Goal: Task Accomplishment & Management: Complete application form

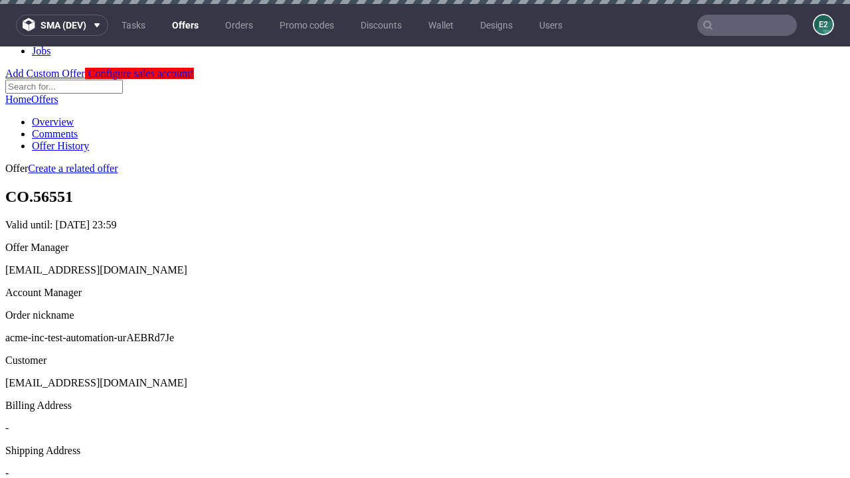
scroll to position [4, 0]
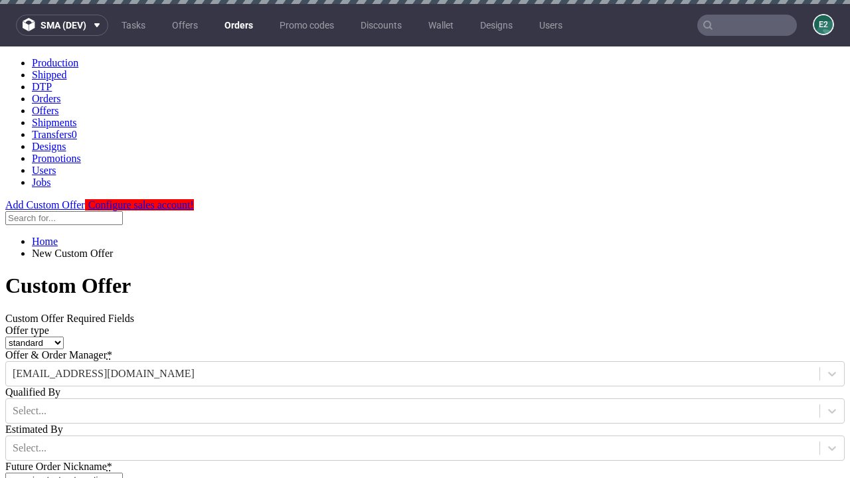
type input "acme-inc-test-automation-urAEBRd7Je"
type input "[DATE]"
type input "[EMAIL_ADDRESS][DOMAIN_NAME]"
select select "gb"
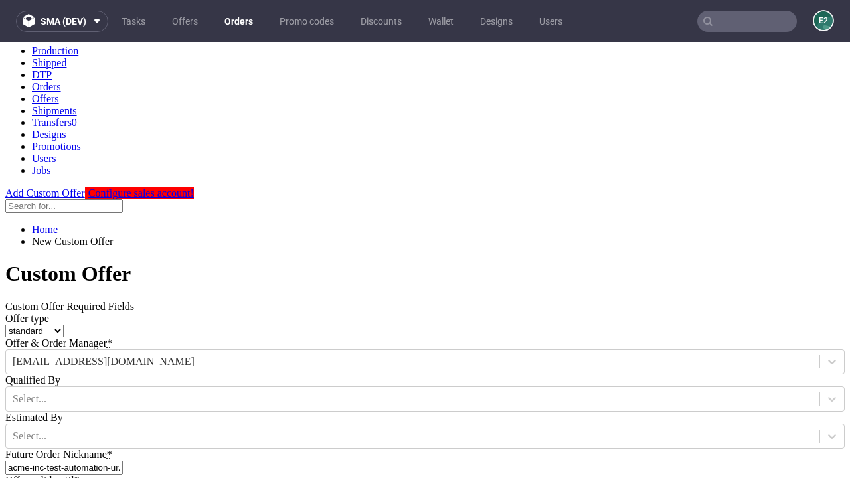
type input "[EMAIL_ADDRESS][DOMAIN_NAME]"
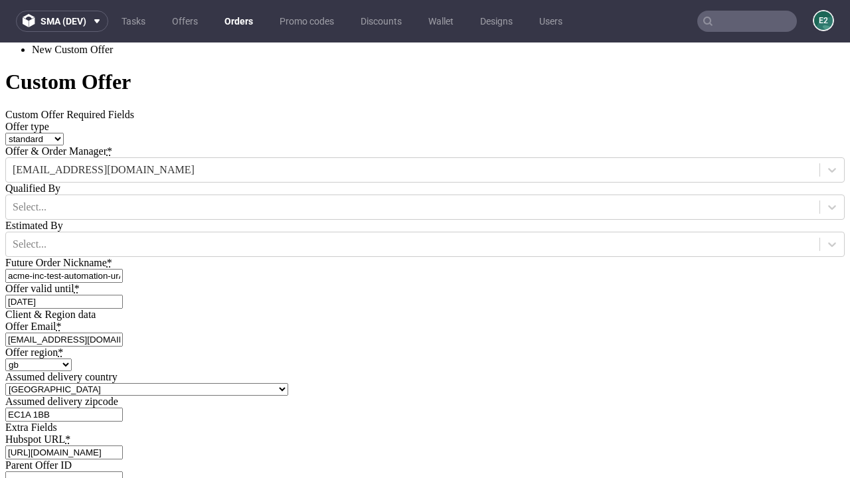
type input "[URL][DOMAIN_NAME]"
type input "Please wait..."
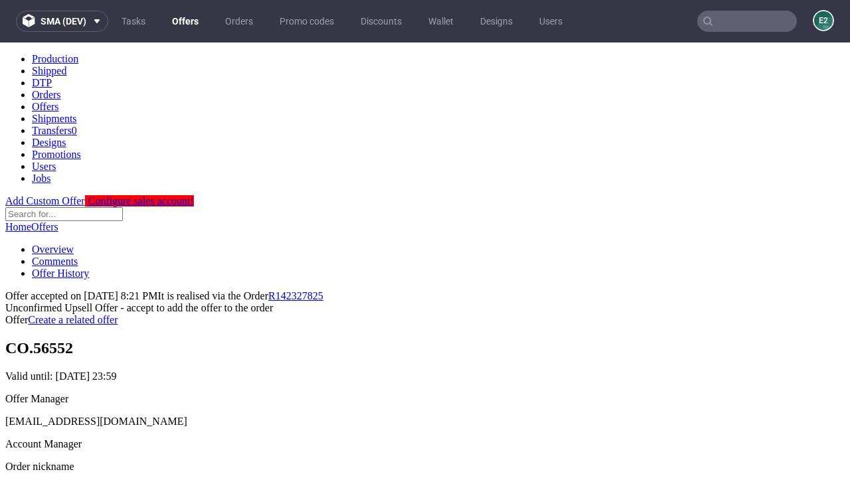
scroll to position [205, 0]
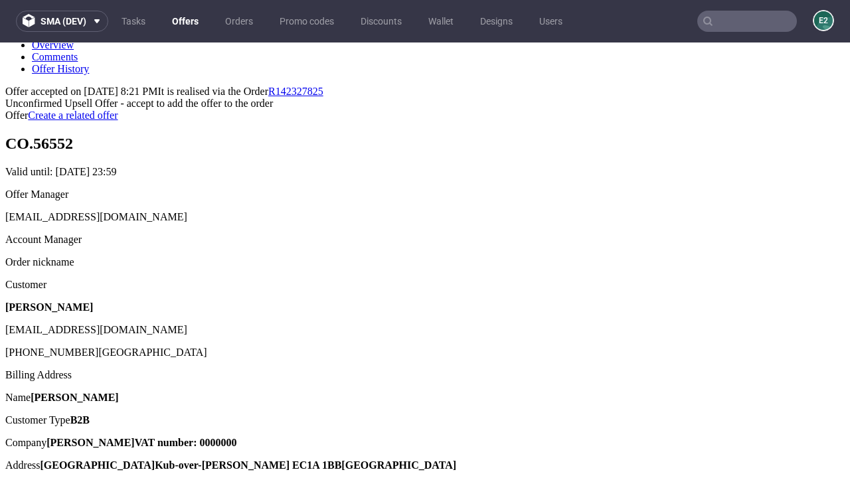
type input "In progress..."
